Goal: Task Accomplishment & Management: Complete application form

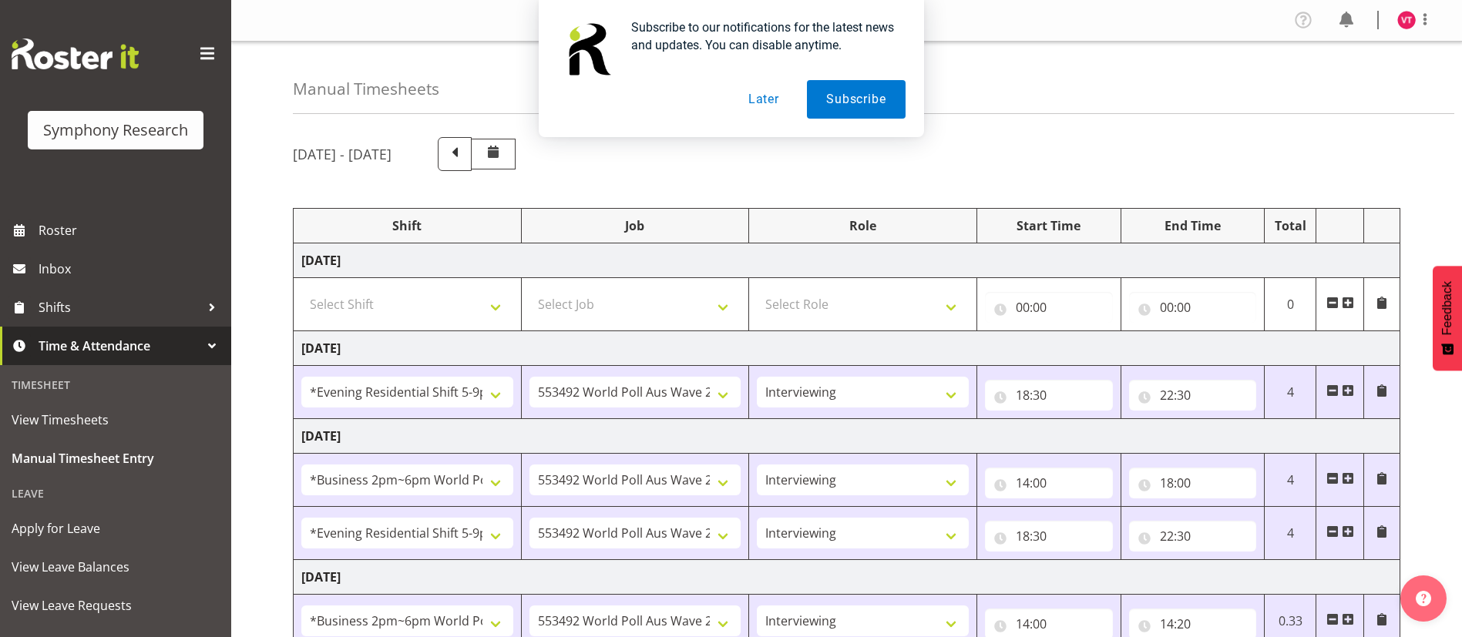
select select "48116"
select select "10499"
select select "47"
select select "103"
select select "10499"
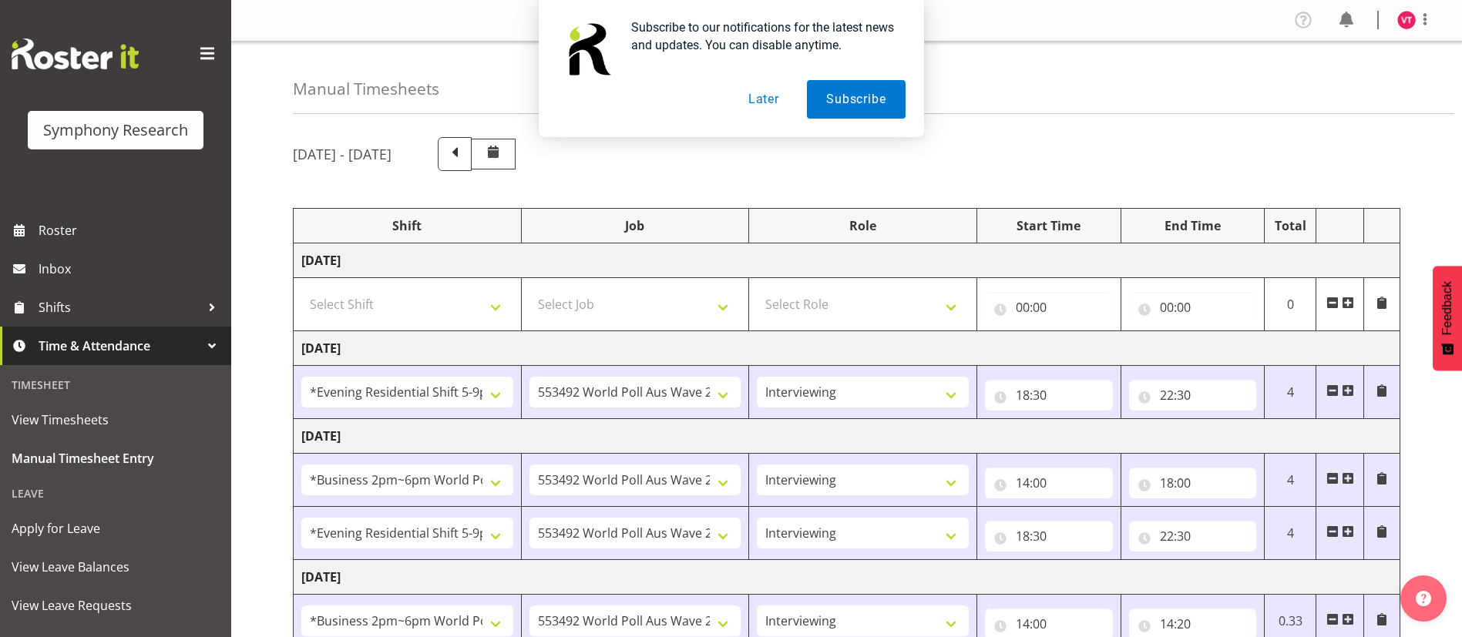
select select "47"
select select "48116"
select select "10499"
select select "47"
select select "103"
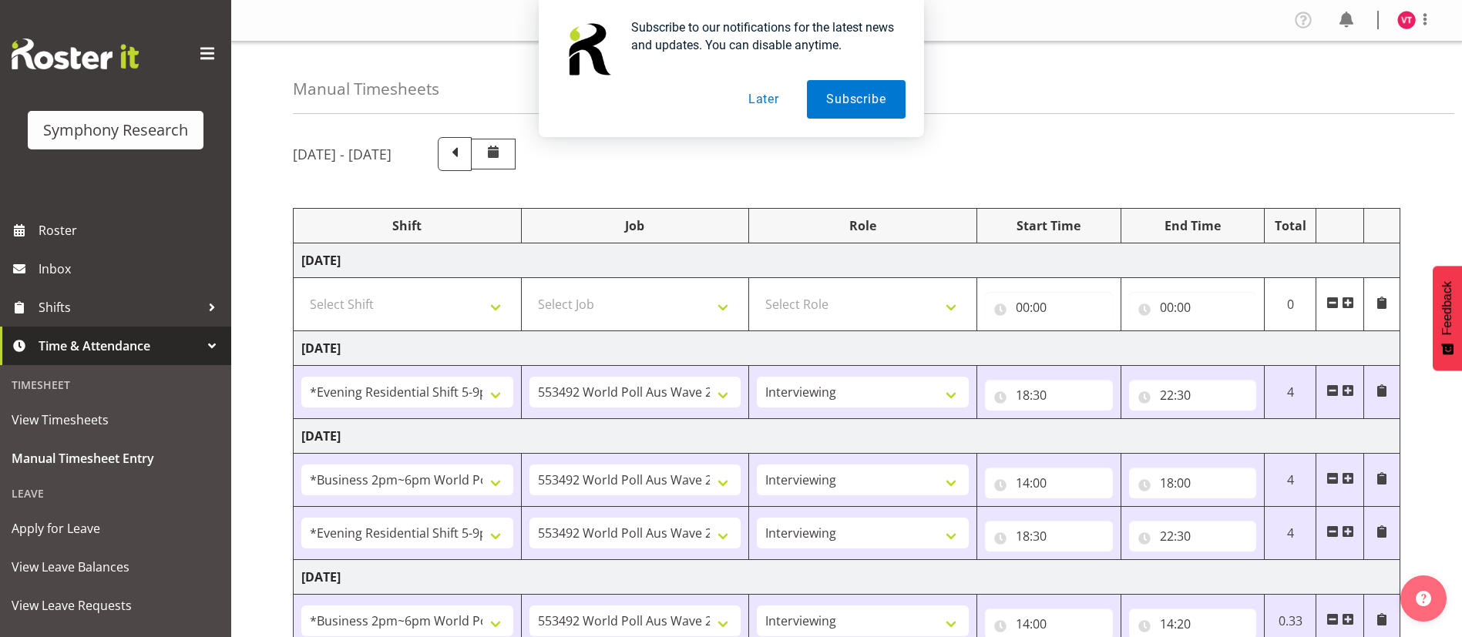
select select "10499"
select select "47"
select select "26078"
select select "10731"
select select "47"
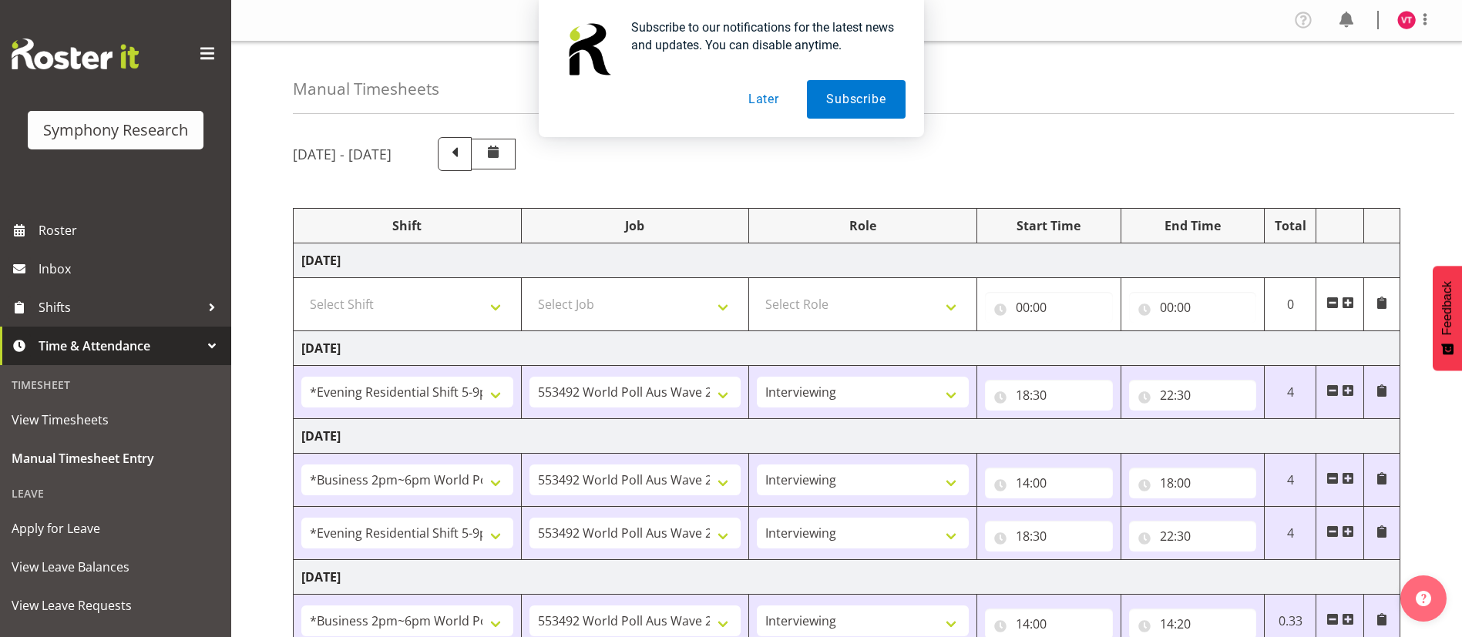
scroll to position [431, 0]
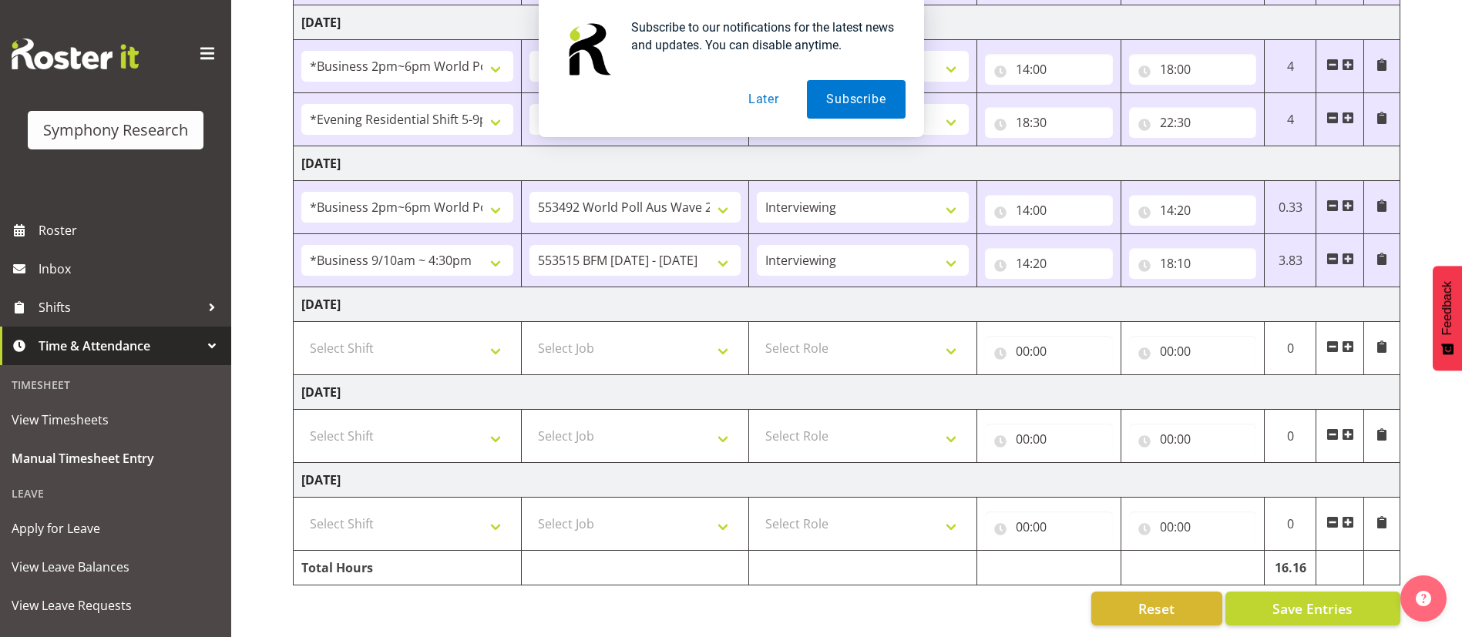
click at [761, 106] on button "Later" at bounding box center [763, 99] width 69 height 39
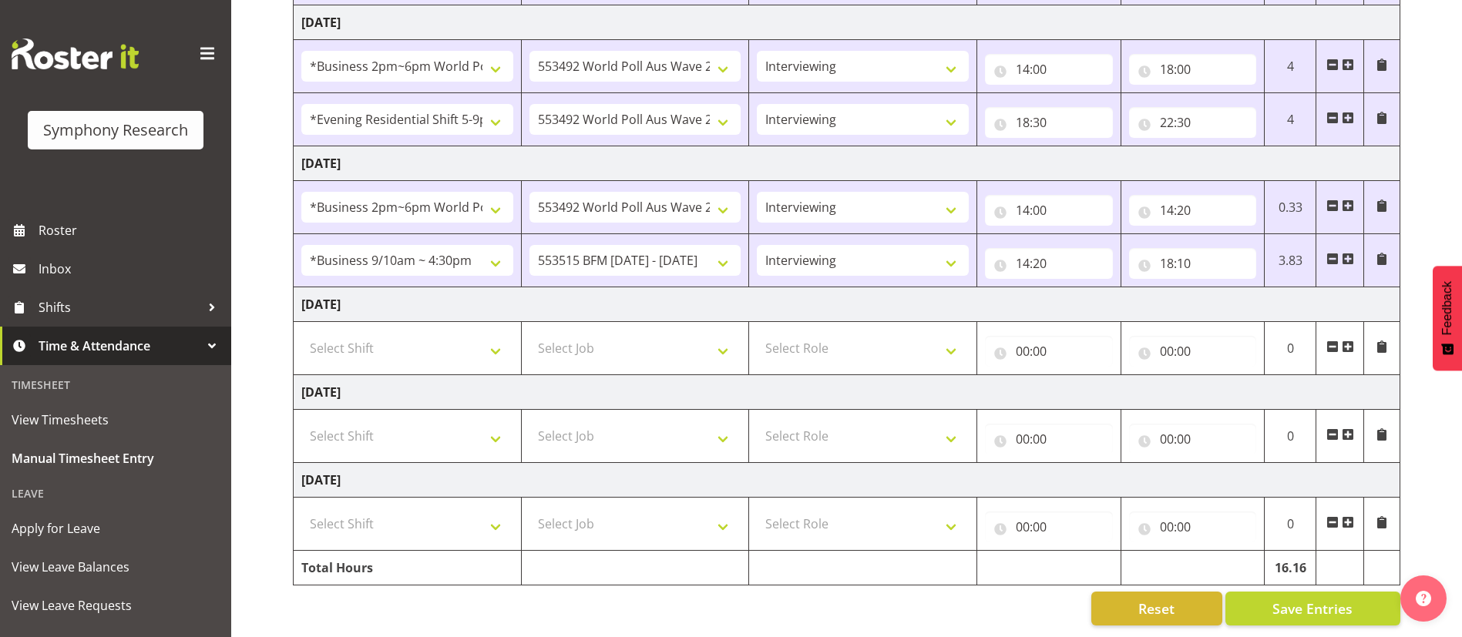
click at [1345, 253] on span at bounding box center [1347, 259] width 12 height 12
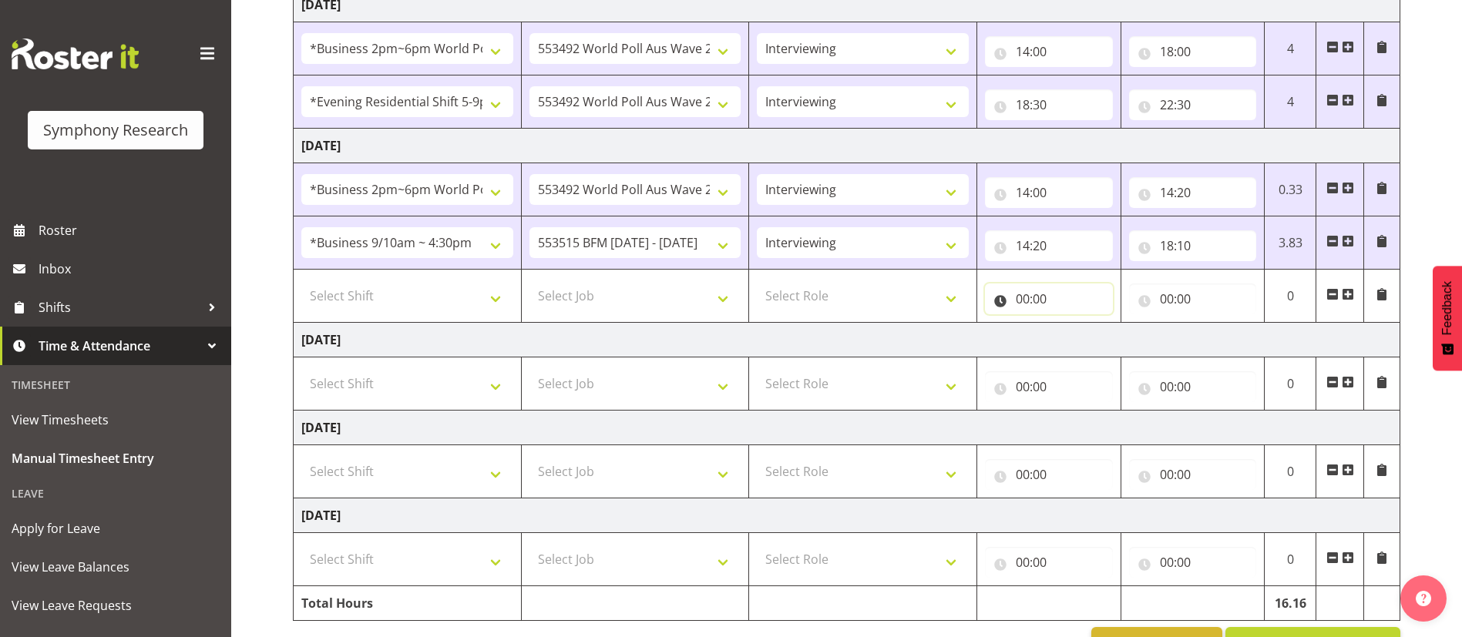
click at [1027, 304] on input "00:00" at bounding box center [1049, 299] width 128 height 31
click at [1093, 342] on select "00 01 02 03 04 05 06 07 08 09 10 11 12 13 14 15 16 17 18 19 20 21 22 23" at bounding box center [1090, 339] width 35 height 31
select select "18"
click at [1073, 324] on select "00 01 02 03 04 05 06 07 08 09 10 11 12 13 14 15 16 17 18 19 20 21 22 23" at bounding box center [1090, 339] width 35 height 31
type input "18:00"
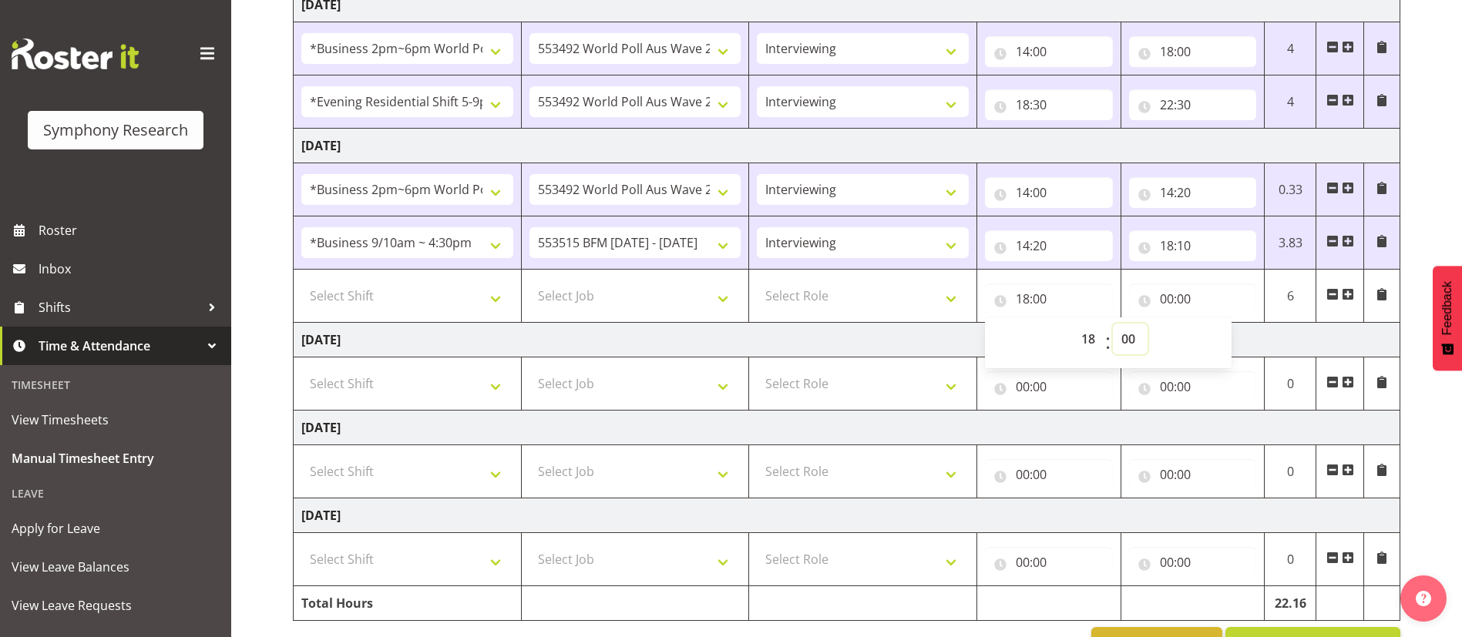
click at [1136, 340] on select "00 01 02 03 04 05 06 07 08 09 10 11 12 13 14 15 16 17 18 19 20 21 22 23 24 25 2…" at bounding box center [1130, 339] width 35 height 31
select select "55"
click at [1113, 324] on select "00 01 02 03 04 05 06 07 08 09 10 11 12 13 14 15 16 17 18 19 20 21 22 23 24 25 2…" at bounding box center [1130, 339] width 35 height 31
type input "18:55"
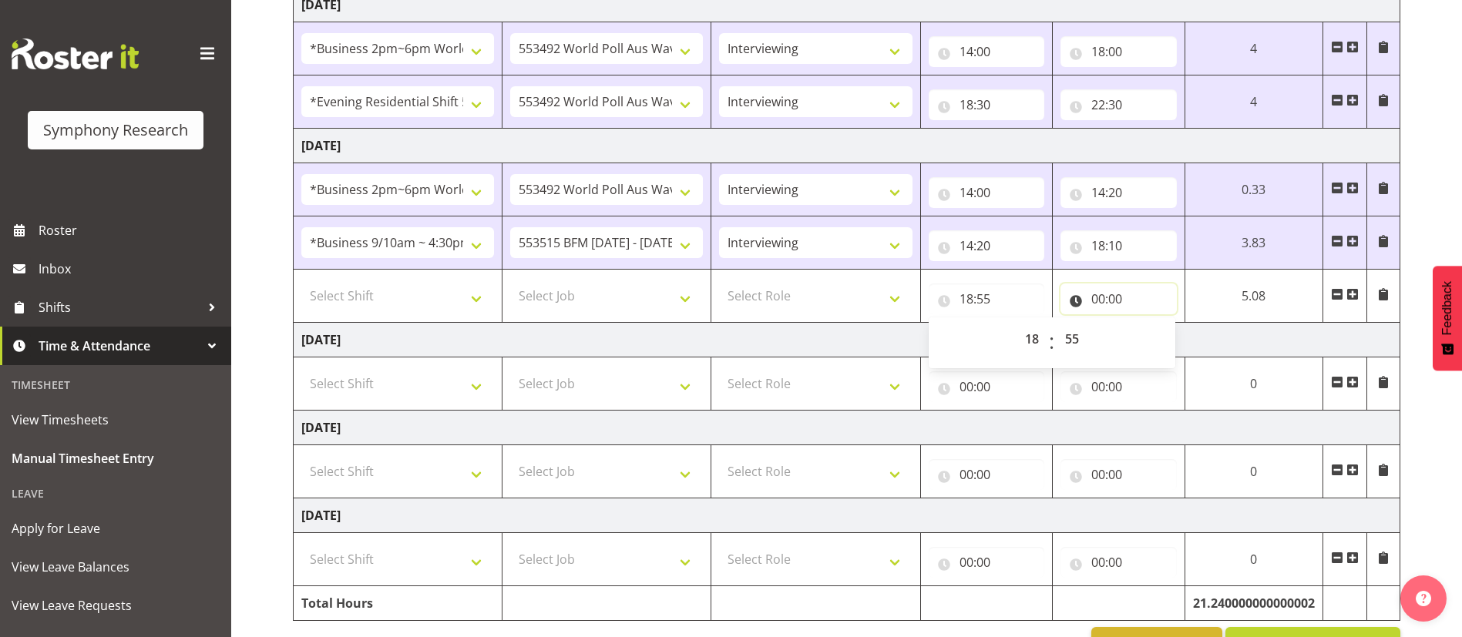
click at [1102, 295] on input "00:00" at bounding box center [1118, 299] width 116 height 31
click at [1164, 339] on select "00 01 02 03 04 05 06 07 08 09 10 11 12 13 14 15 16 17 18 19 20 21 22 23" at bounding box center [1165, 339] width 35 height 31
select select "22"
click at [1148, 324] on select "00 01 02 03 04 05 06 07 08 09 10 11 12 13 14 15 16 17 18 19 20 21 22 23" at bounding box center [1165, 339] width 35 height 31
type input "22:00"
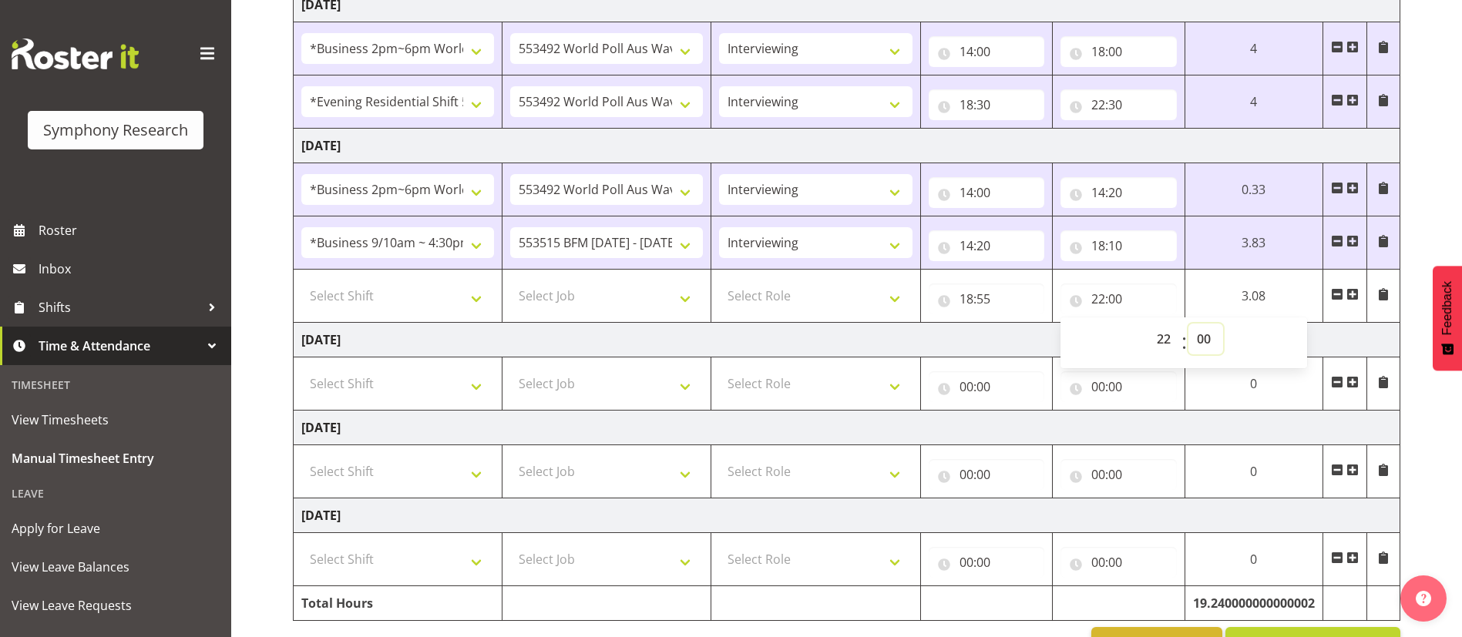
click at [1203, 337] on select "00 01 02 03 04 05 06 07 08 09 10 11 12 13 14 15 16 17 18 19 20 21 22 23 24 25 2…" at bounding box center [1205, 339] width 35 height 31
select select "30"
click at [1188, 324] on select "00 01 02 03 04 05 06 07 08 09 10 11 12 13 14 15 16 17 18 19 20 21 22 23 24 25 2…" at bounding box center [1205, 339] width 35 height 31
type input "22:30"
click at [786, 297] on select "Select Role Briefing Interviewing" at bounding box center [815, 295] width 193 height 31
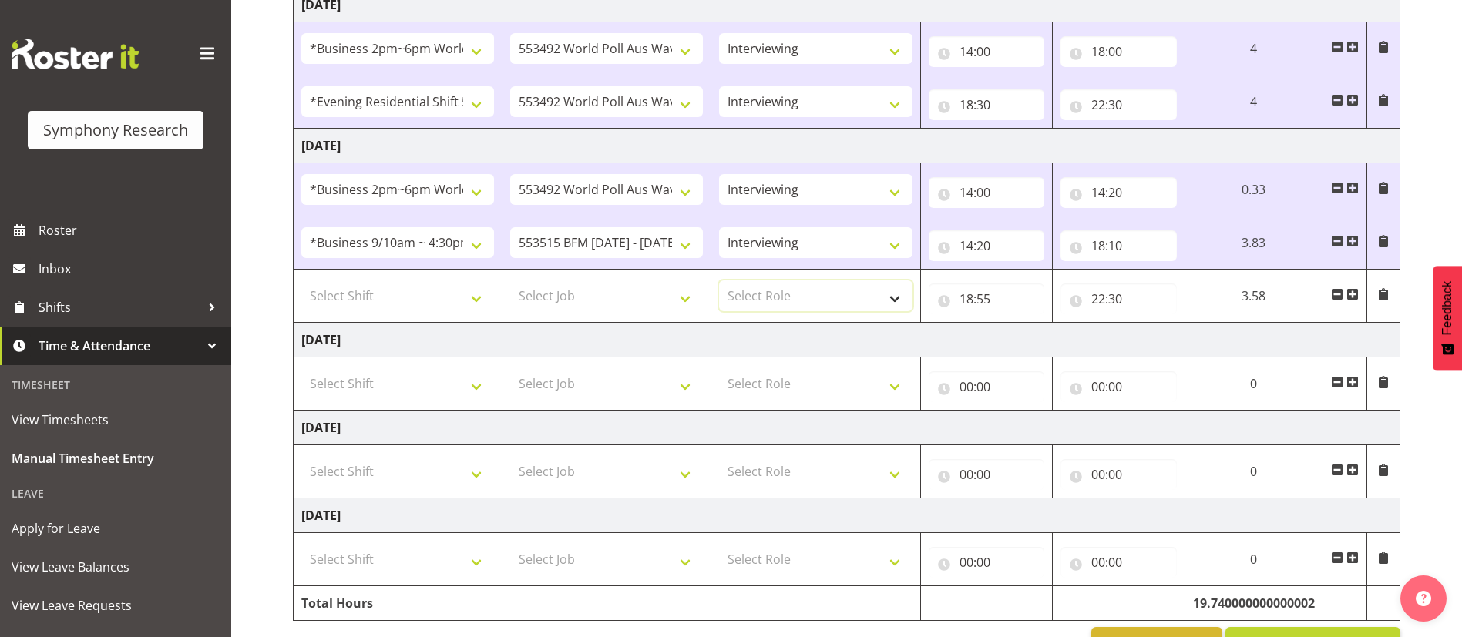
select select "47"
click at [719, 280] on select "Select Role Briefing Interviewing" at bounding box center [815, 295] width 193 height 31
click at [622, 300] on select "Select Job 550060 IF Admin 553492 World Poll Aus Wave 2 Main 2025 553493 World …" at bounding box center [606, 295] width 193 height 31
select select "10499"
click at [510, 280] on select "Select Job 550060 IF Admin 553492 World Poll Aus Wave 2 Main 2025 553493 World …" at bounding box center [606, 295] width 193 height 31
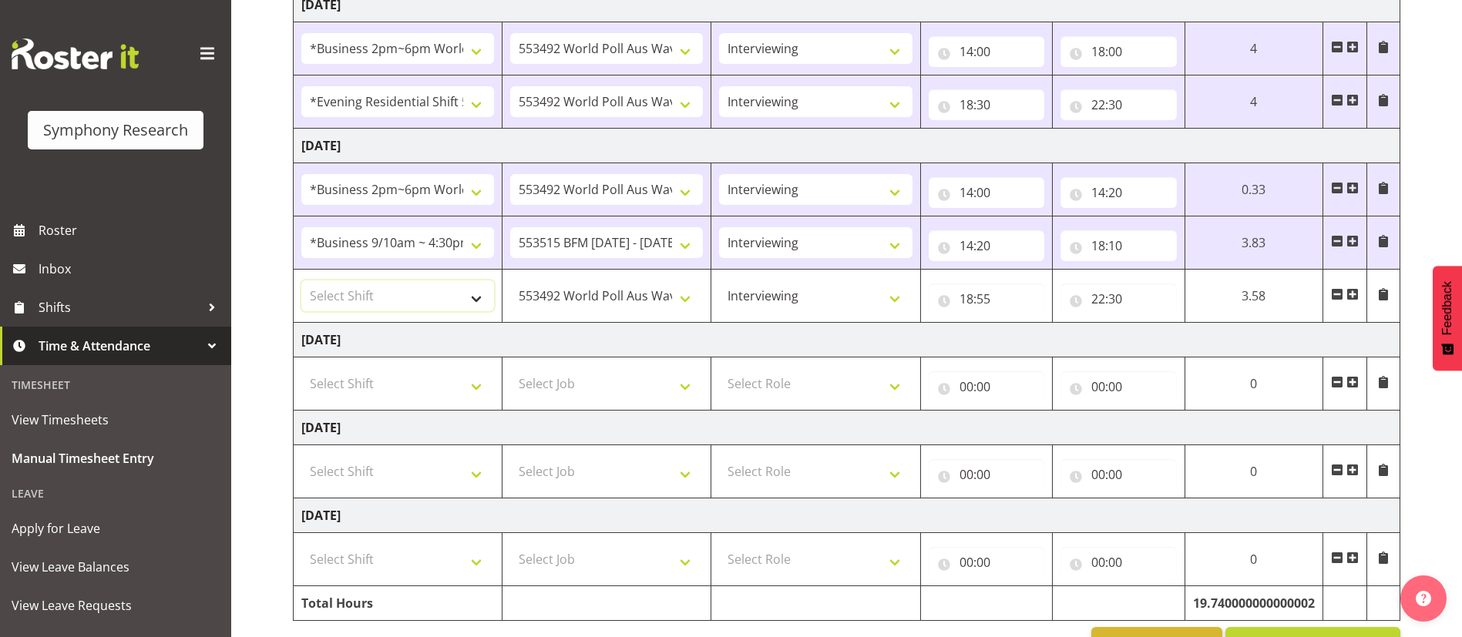
click at [440, 297] on select "Select Shift !!Weekend Residential (Roster IT Shift Label) *Business 9/10am ~ 4…" at bounding box center [397, 295] width 193 height 31
select select "56692"
click at [301, 280] on select "Select Shift !!Weekend Residential (Roster IT Shift Label) *Business 9/10am ~ 4…" at bounding box center [397, 295] width 193 height 31
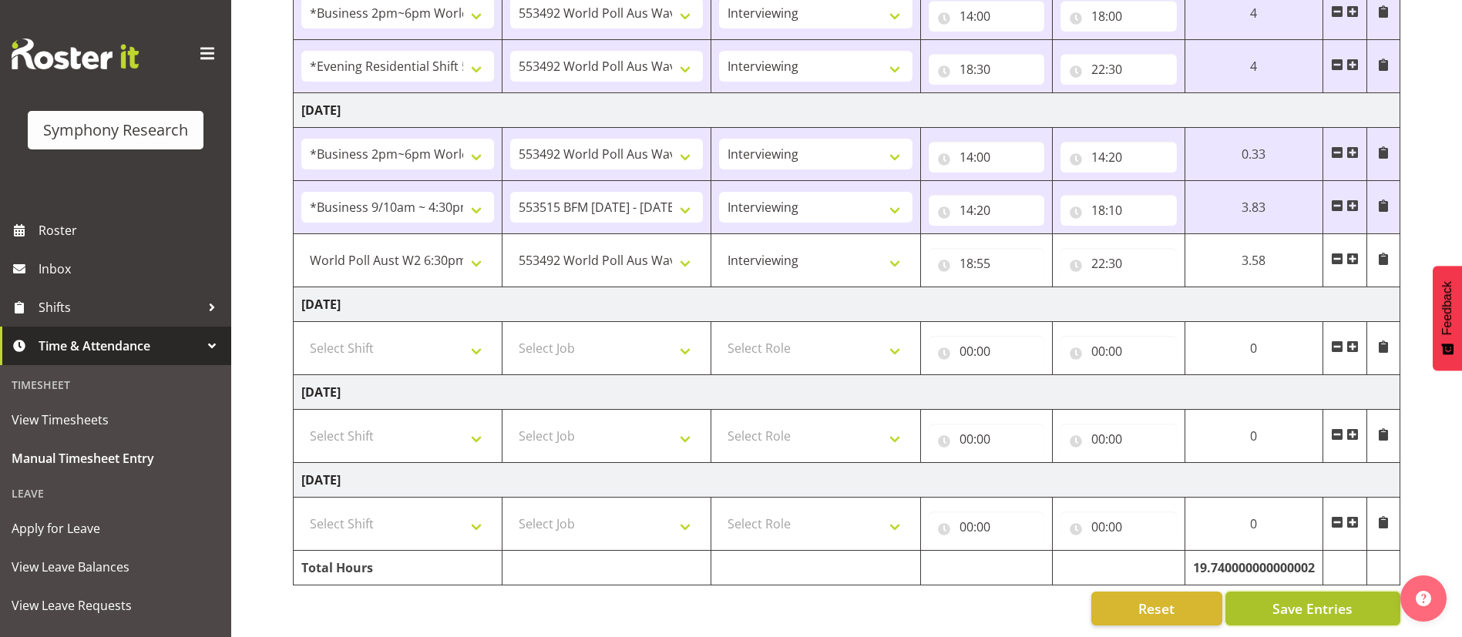
click at [1289, 599] on span "Save Entries" at bounding box center [1312, 609] width 80 height 20
